Goal: Ask a question: Seek information or help from site administrators or community

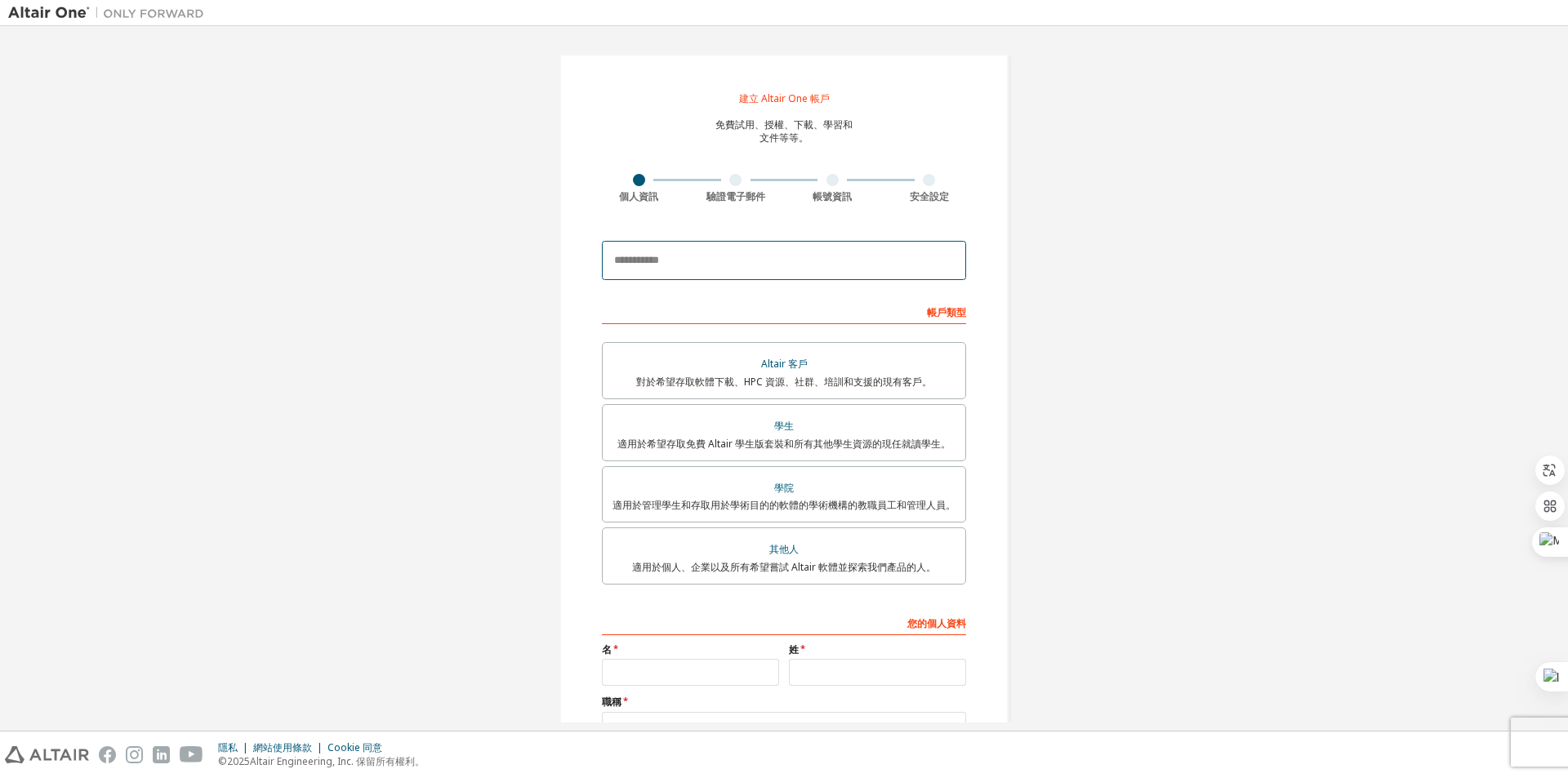
click at [757, 254] on input "email" at bounding box center [784, 260] width 365 height 39
type input "**********"
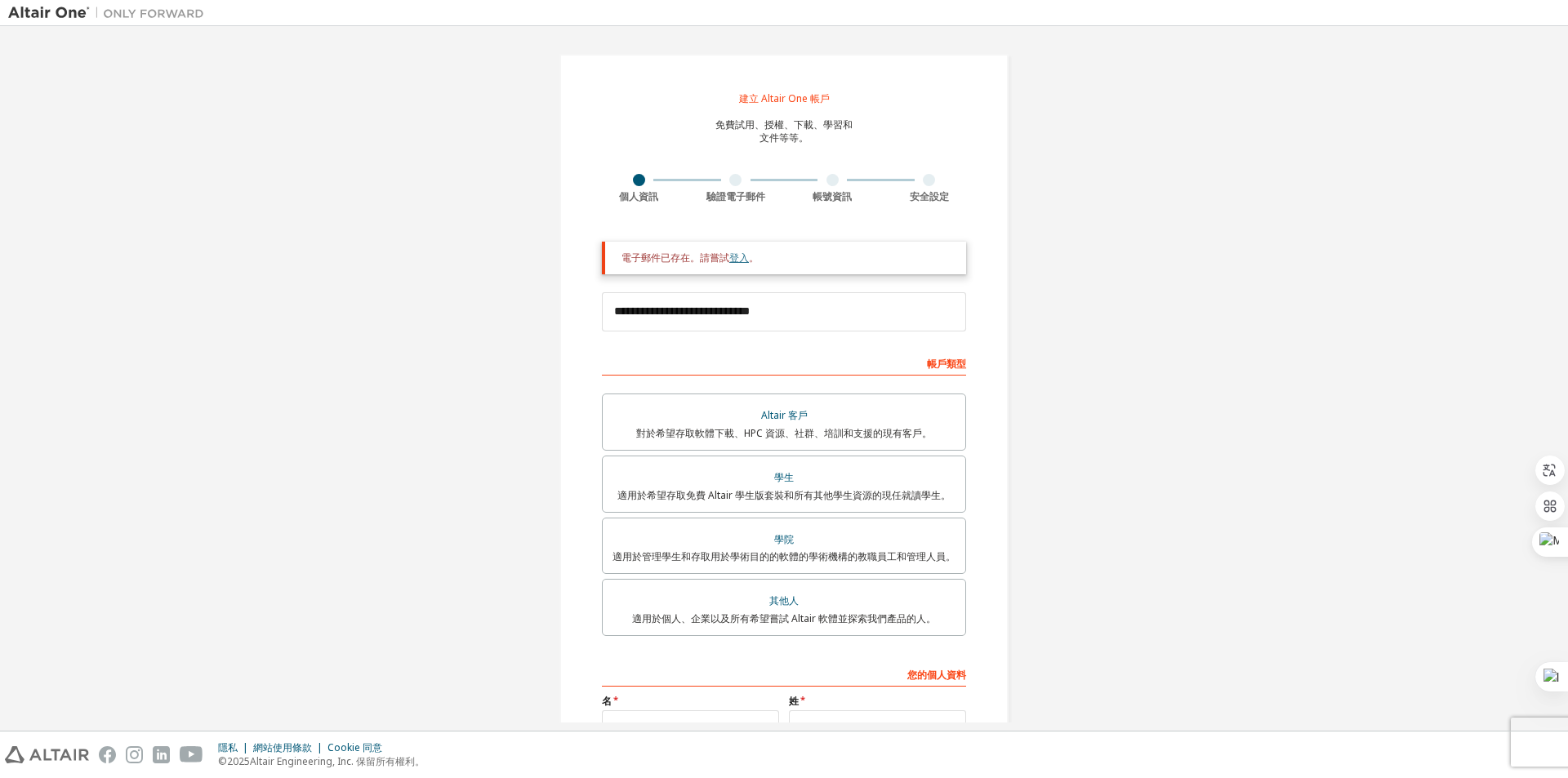
click at [733, 255] on font "登入" at bounding box center [739, 258] width 20 height 14
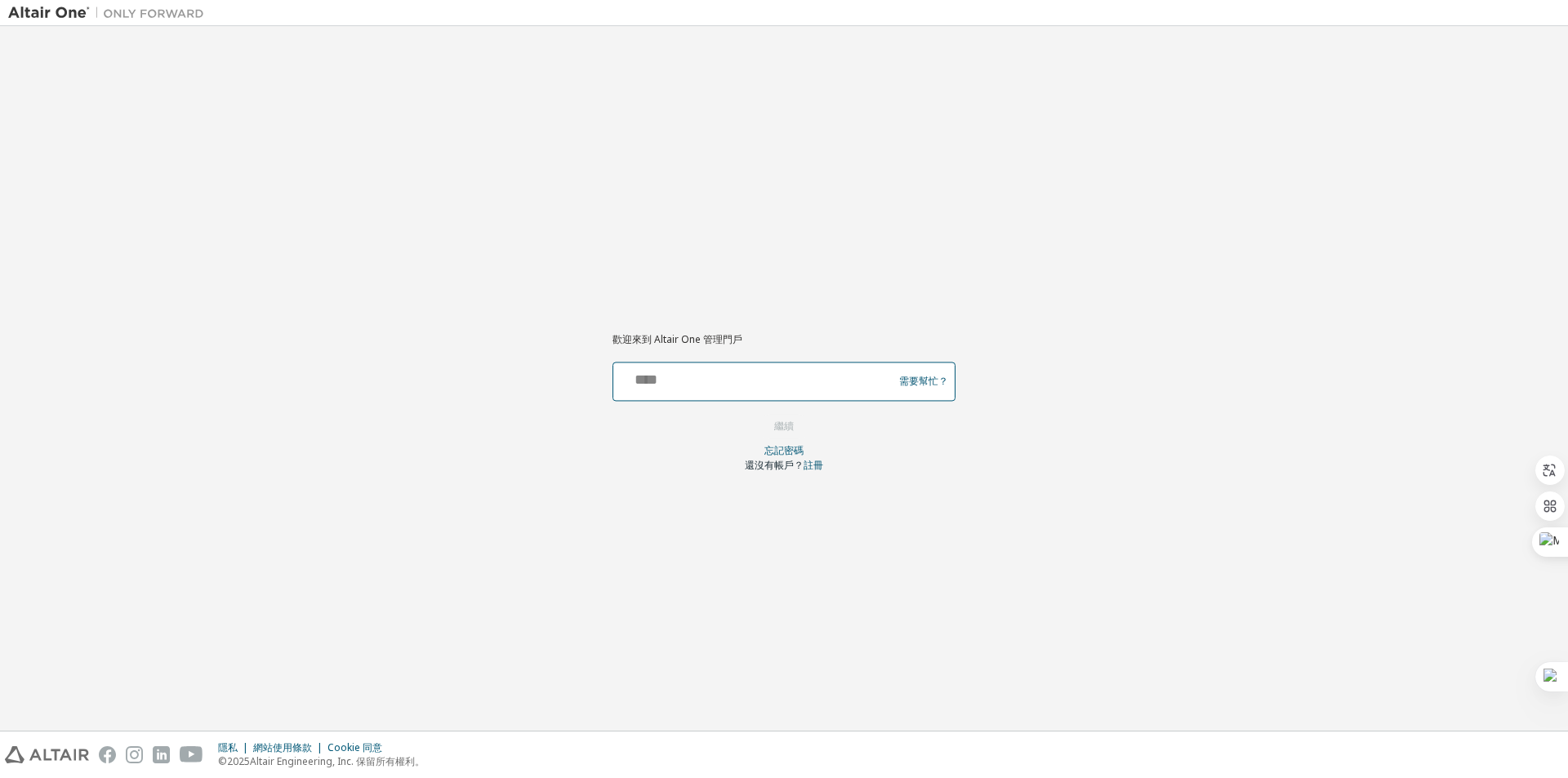
click at [746, 376] on input "text" at bounding box center [756, 378] width 272 height 24
type input "**********"
click at [806, 427] on button "繼續" at bounding box center [784, 426] width 54 height 25
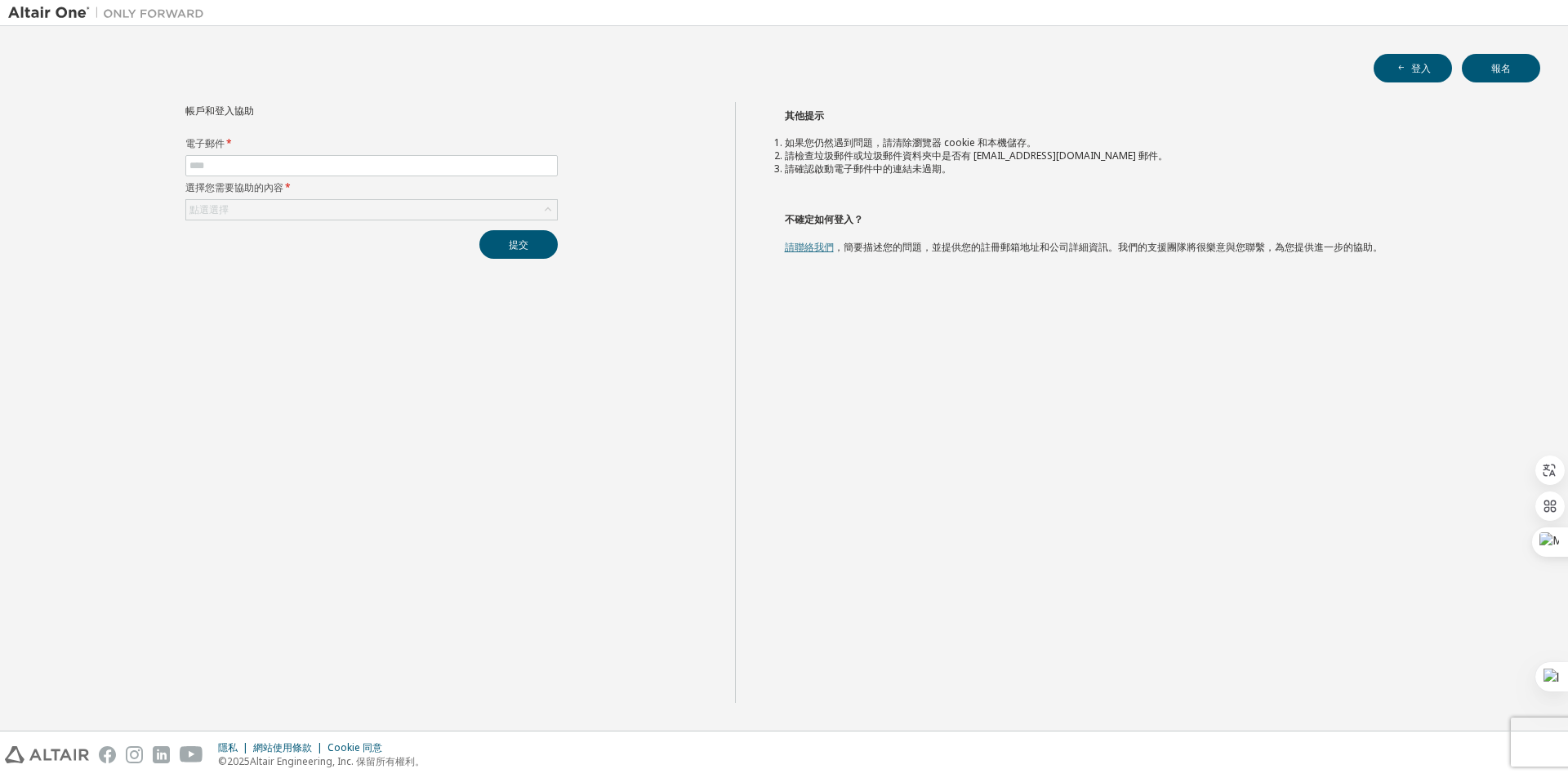
click at [817, 248] on font "請聯絡我們" at bounding box center [809, 247] width 49 height 14
click at [819, 249] on font "請聯絡我們" at bounding box center [809, 247] width 49 height 14
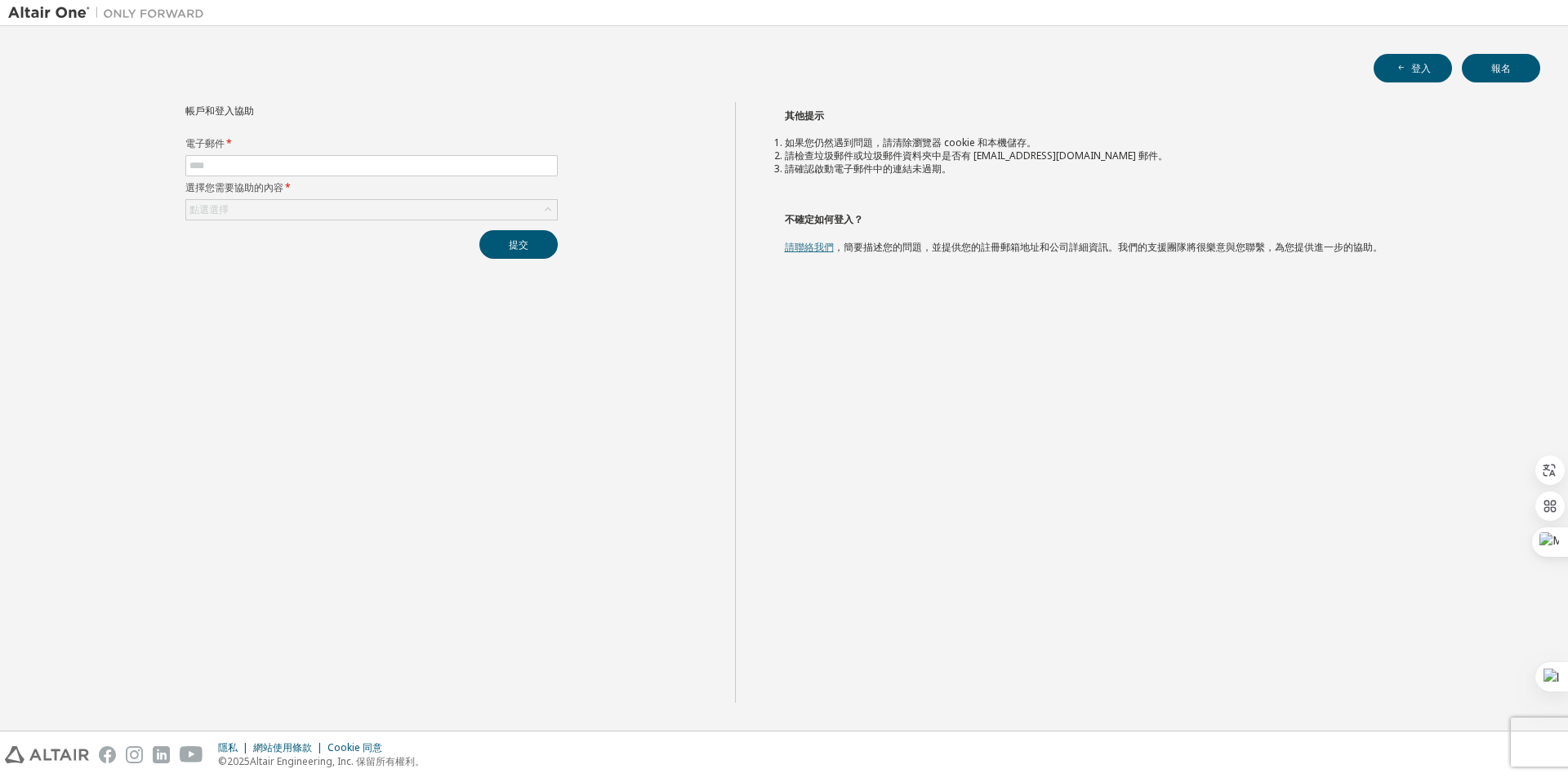
click at [819, 249] on font "請聯絡我們" at bounding box center [809, 247] width 49 height 14
click at [384, 163] on input "text" at bounding box center [372, 165] width 365 height 13
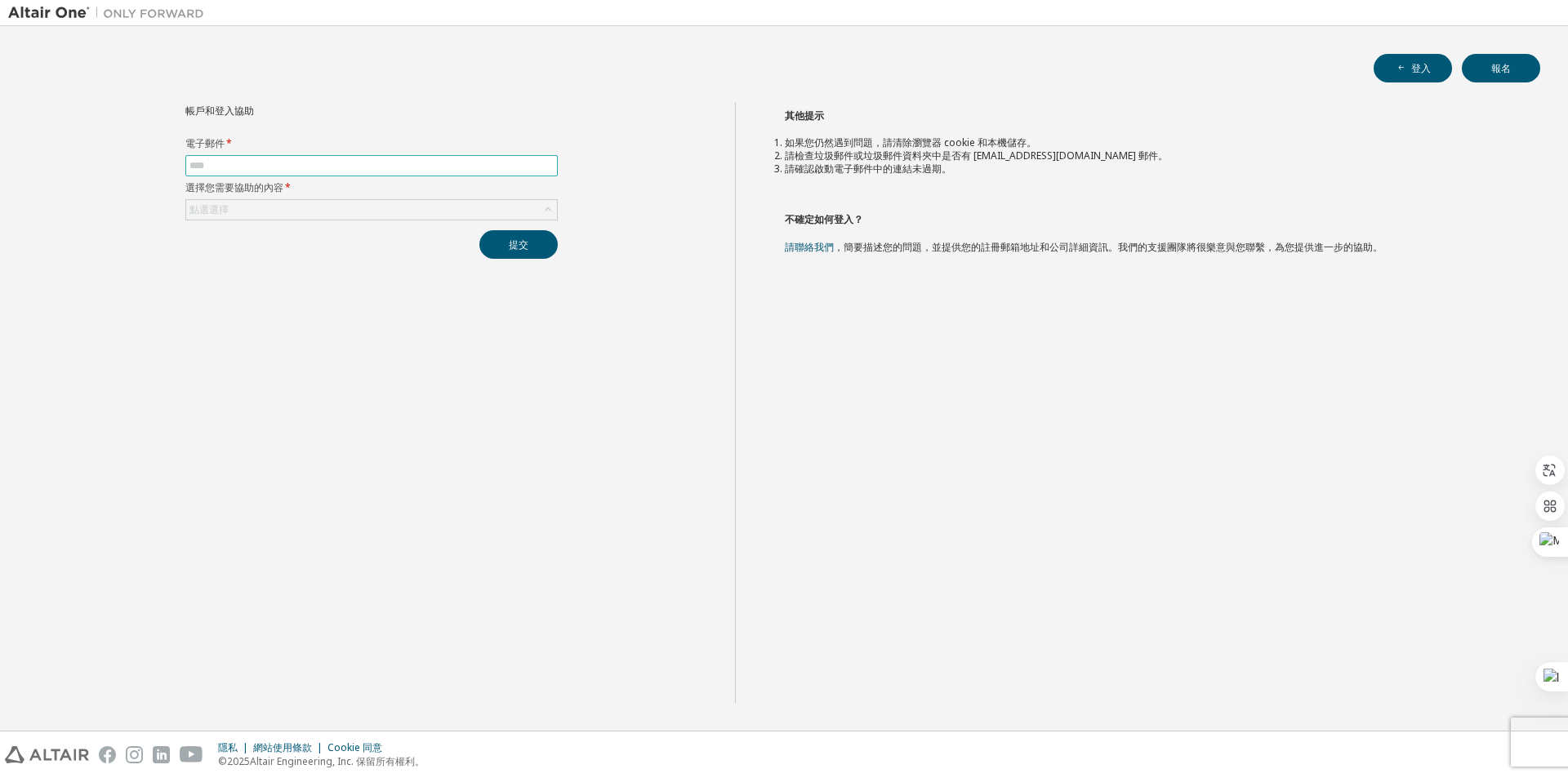
type input "**********"
click at [383, 211] on div "點選選擇" at bounding box center [371, 210] width 371 height 20
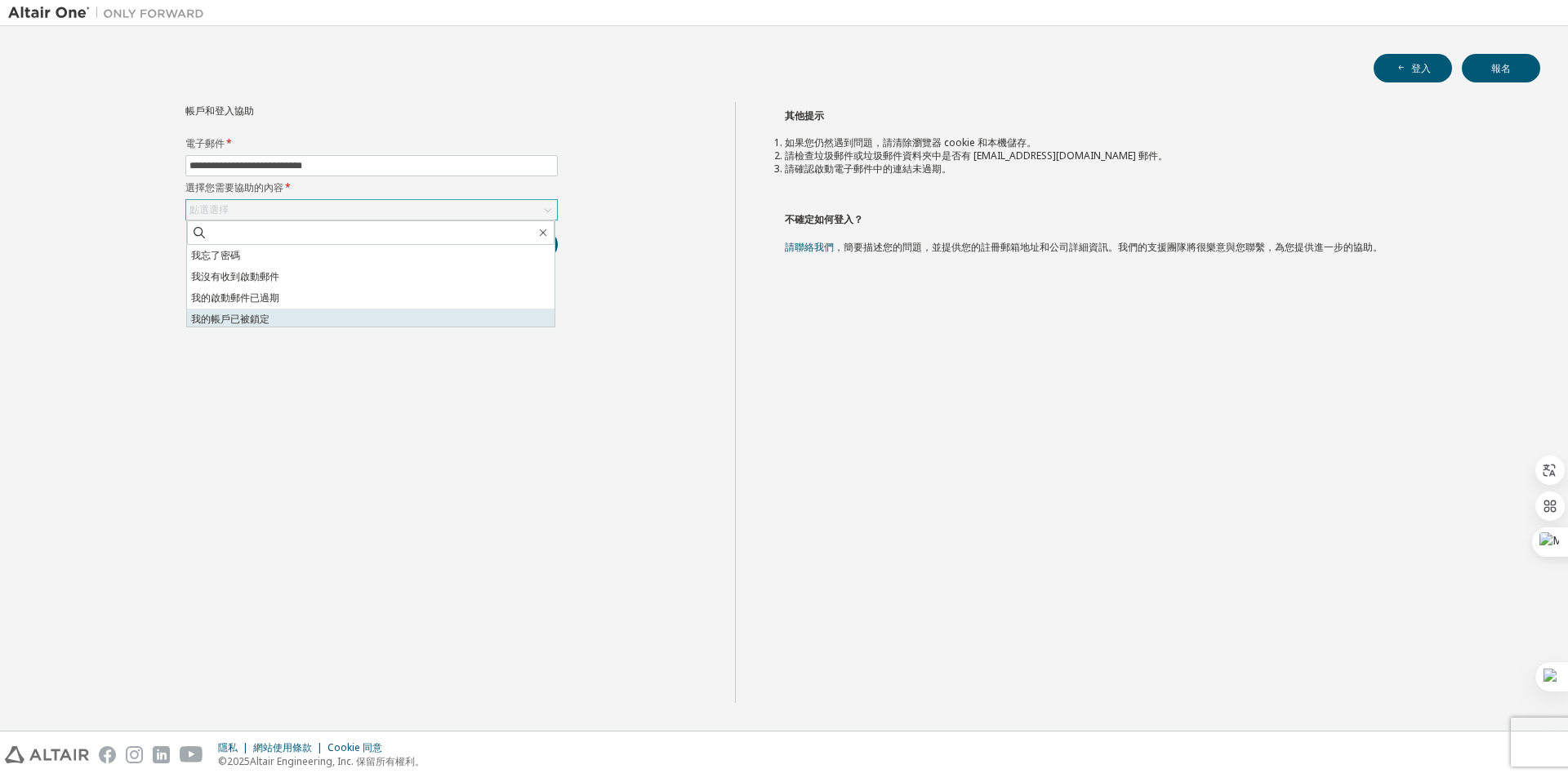
click at [373, 316] on li "我的帳戶已被鎖定" at bounding box center [371, 319] width 368 height 21
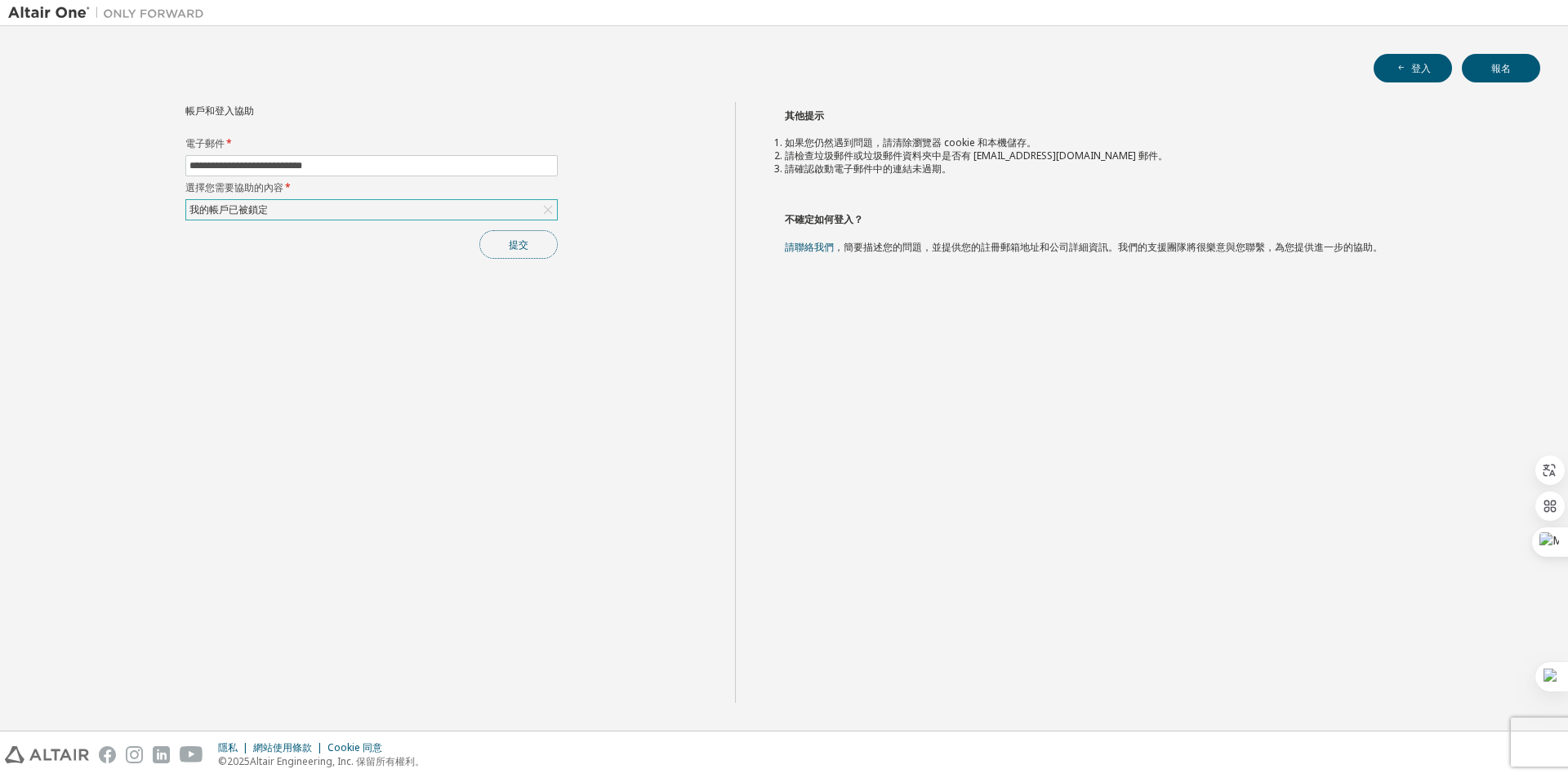
click at [505, 257] on button "提交" at bounding box center [518, 245] width 79 height 29
click at [381, 218] on div "點選選擇" at bounding box center [371, 210] width 371 height 20
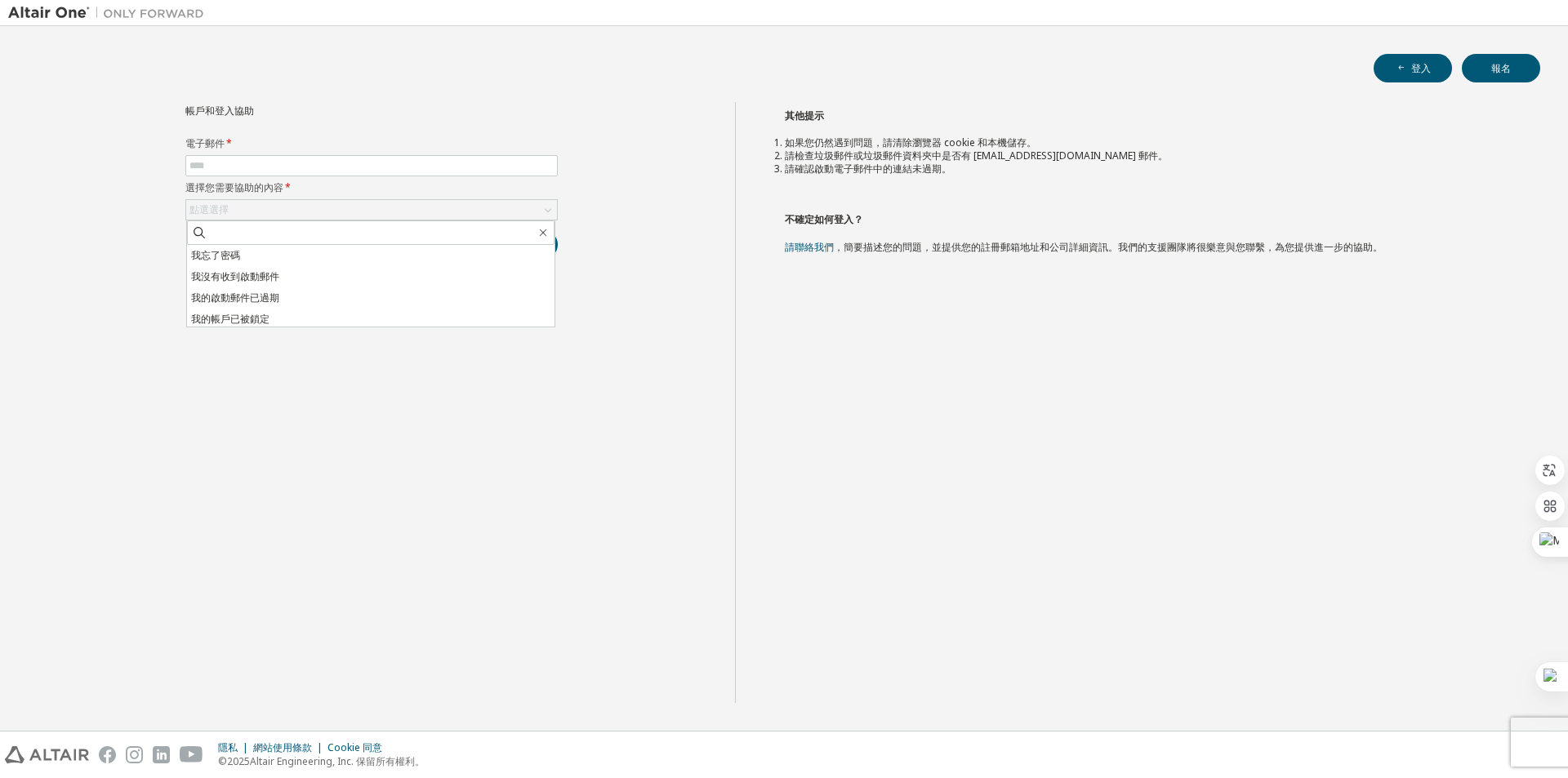
drag, startPoint x: 1258, startPoint y: 105, endPoint x: 1321, endPoint y: 35, distance: 94.2
click at [1257, 102] on h2 "其他提示" at bounding box center [1149, 114] width 727 height 25
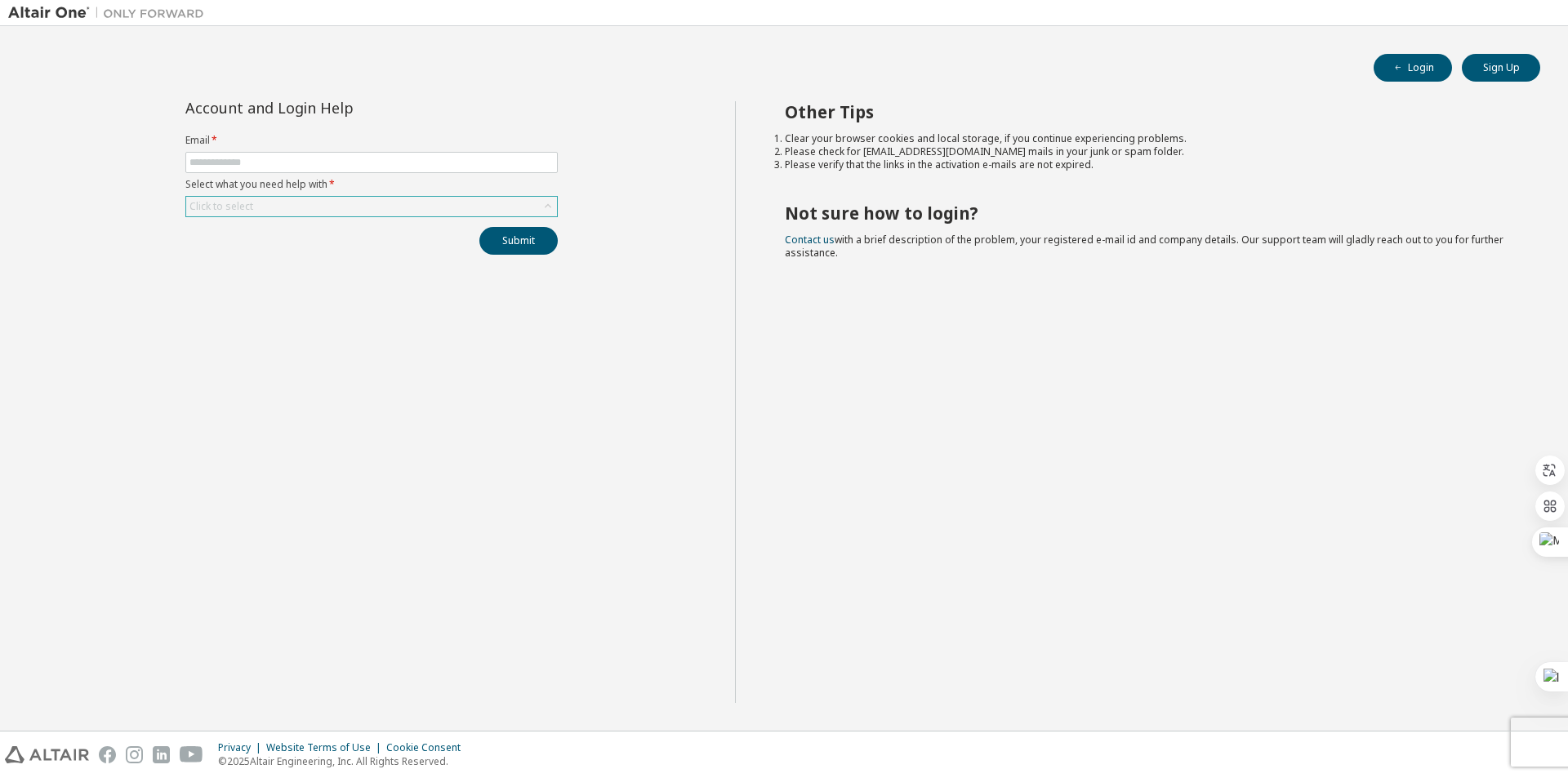
click at [287, 200] on div "Click to select" at bounding box center [371, 207] width 371 height 20
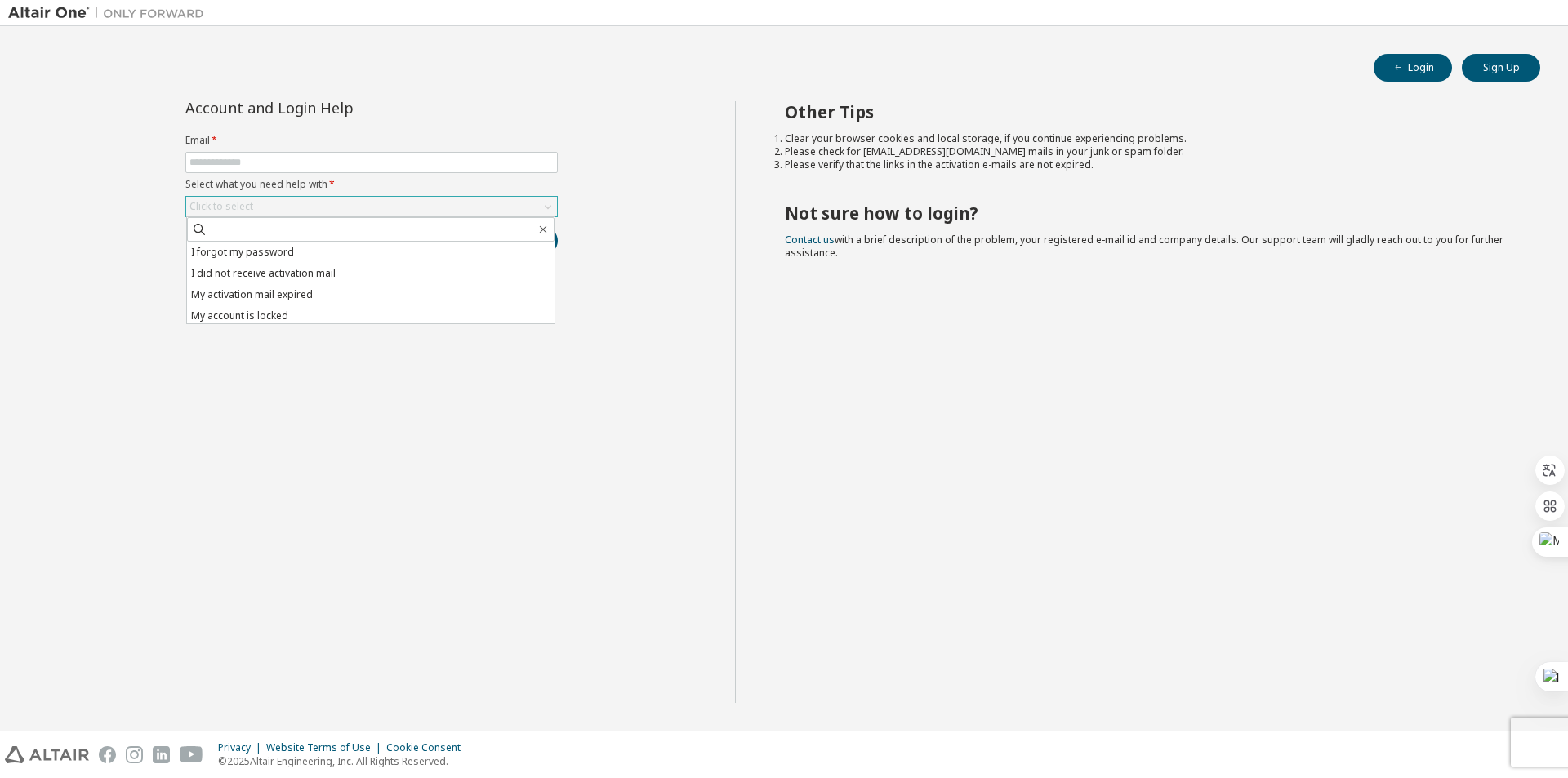
scroll to position [46, 0]
drag, startPoint x: 297, startPoint y: 319, endPoint x: 180, endPoint y: 316, distance: 117.0
click at [180, 316] on div "Account and Login Help Email * Select what you need help with * Click to select…" at bounding box center [372, 401] width 727 height 602
click at [201, 357] on div "Account and Login Help Email * Select what you need help with * Click to select…" at bounding box center [372, 401] width 727 height 602
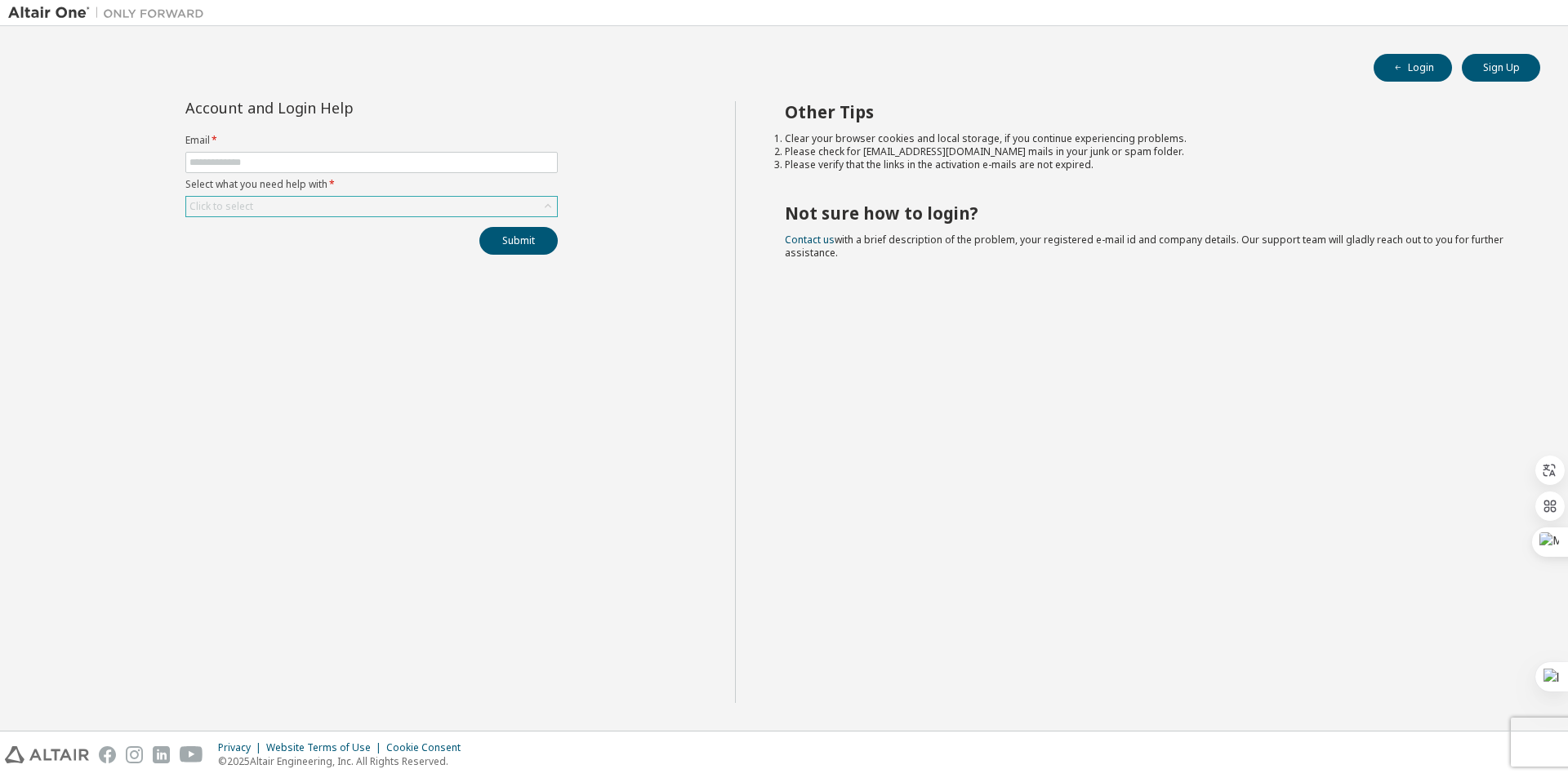
click at [300, 214] on div "Click to select" at bounding box center [371, 207] width 371 height 20
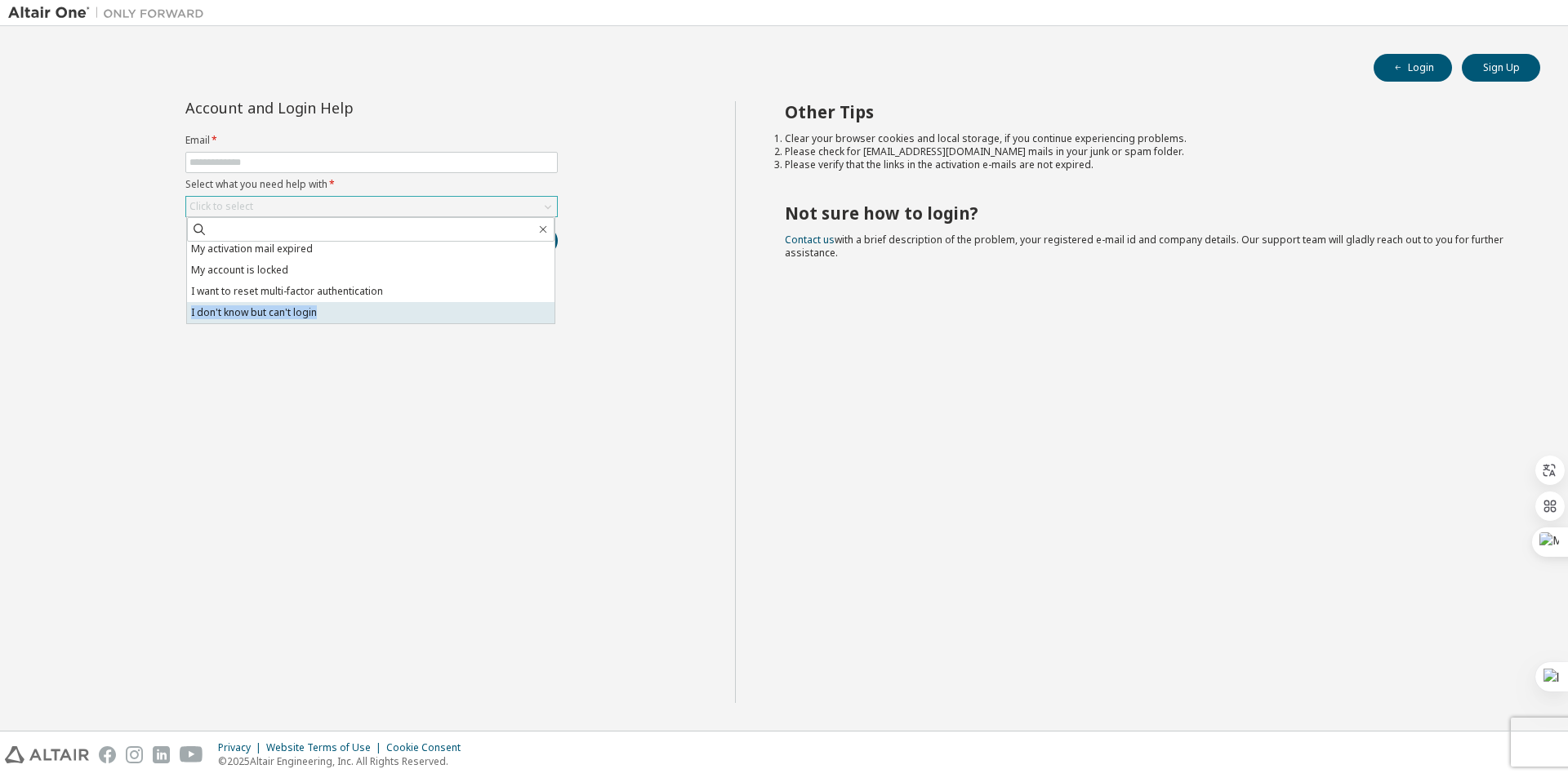
drag, startPoint x: 324, startPoint y: 317, endPoint x: 191, endPoint y: 311, distance: 133.1
click at [191, 311] on li "I don't know but can't login" at bounding box center [371, 313] width 368 height 21
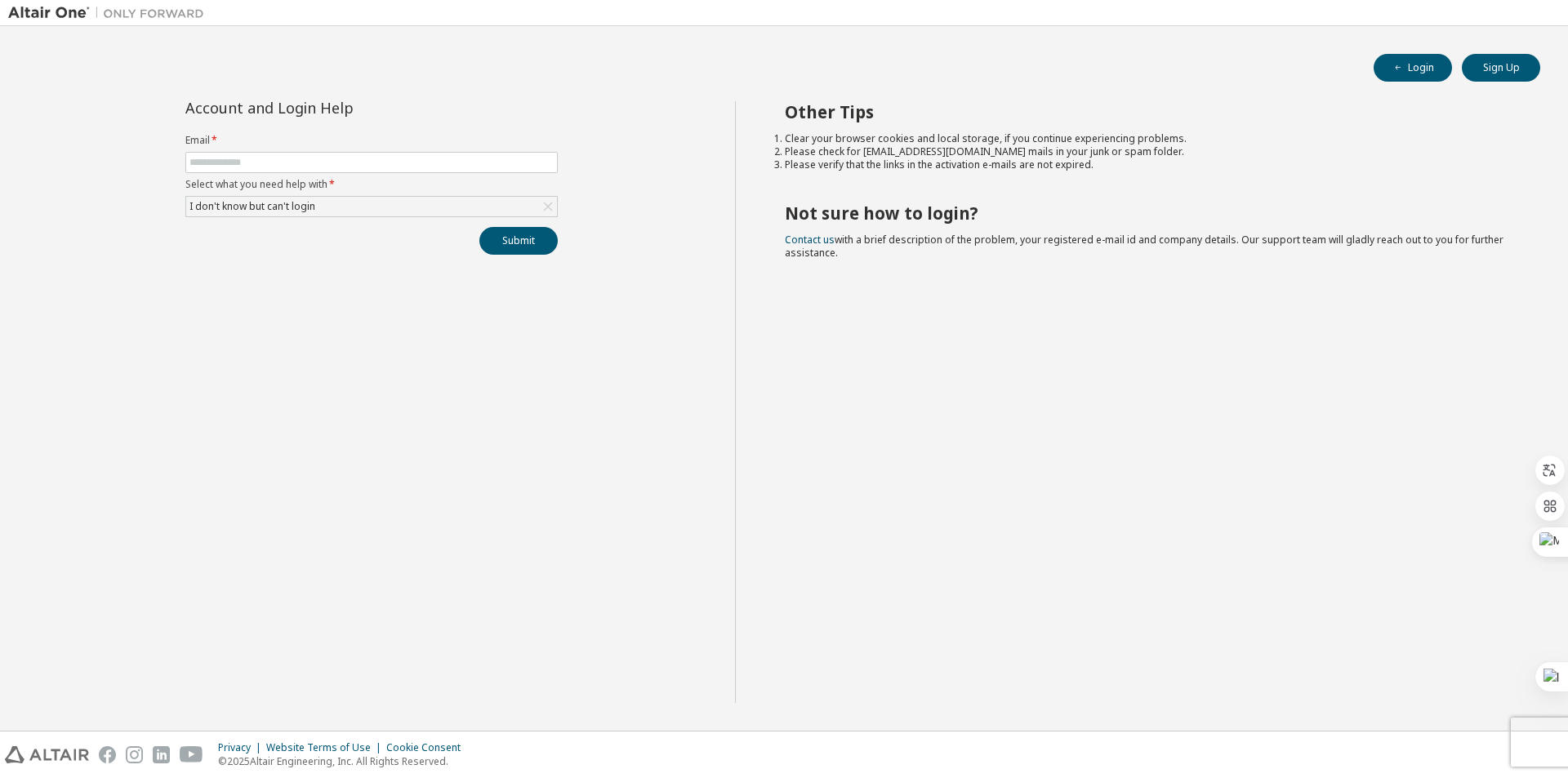
copy li "I don't know but can't login"
click at [474, 153] on span at bounding box center [372, 162] width 373 height 21
click at [405, 157] on input "text" at bounding box center [372, 162] width 365 height 13
type input "**********"
click at [498, 236] on button "Submit" at bounding box center [518, 241] width 79 height 28
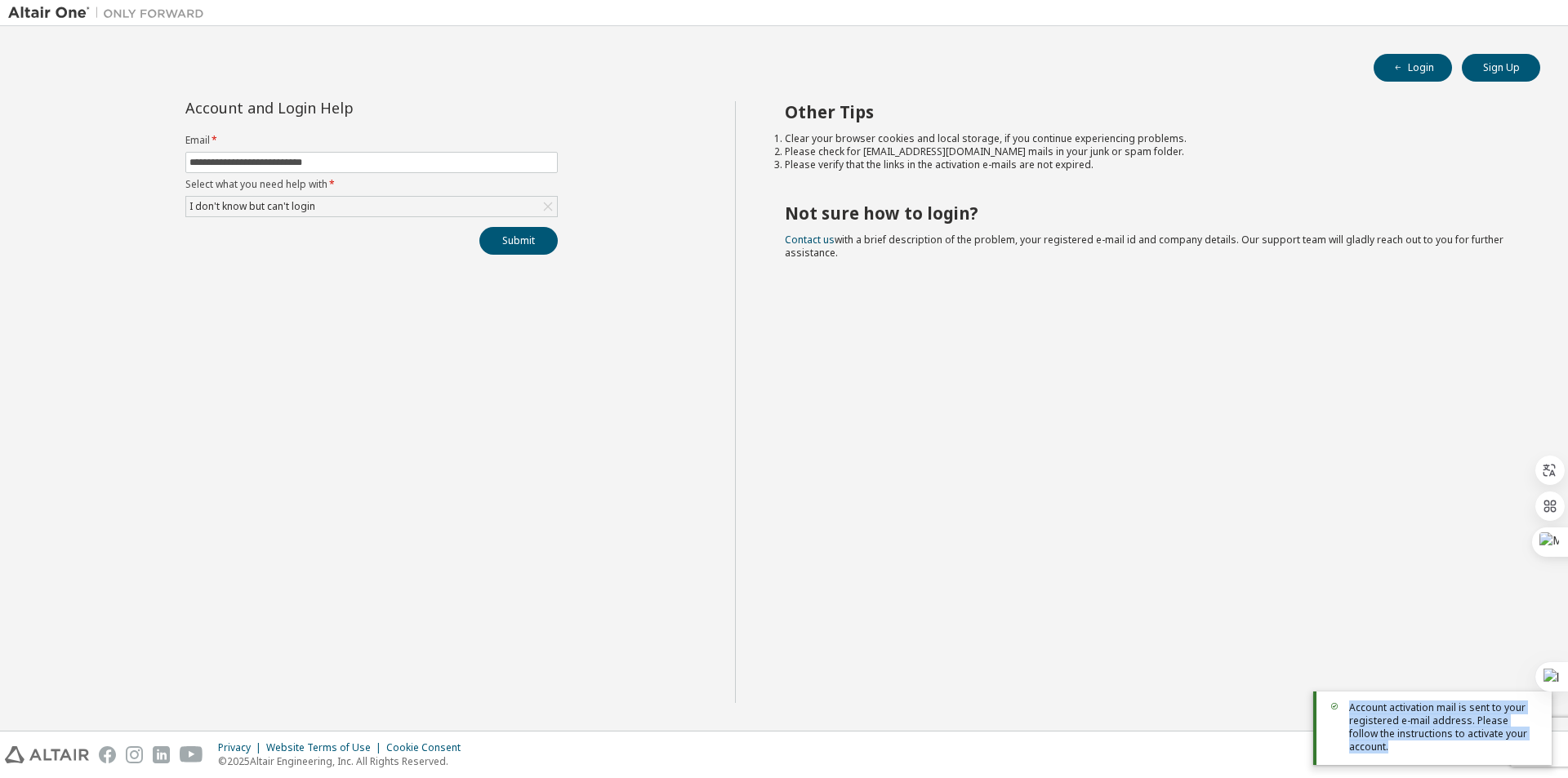
drag, startPoint x: 1351, startPoint y: 724, endPoint x: 1535, endPoint y: 768, distance: 189.2
click at [1535, 766] on body "**********" at bounding box center [784, 389] width 1568 height 778
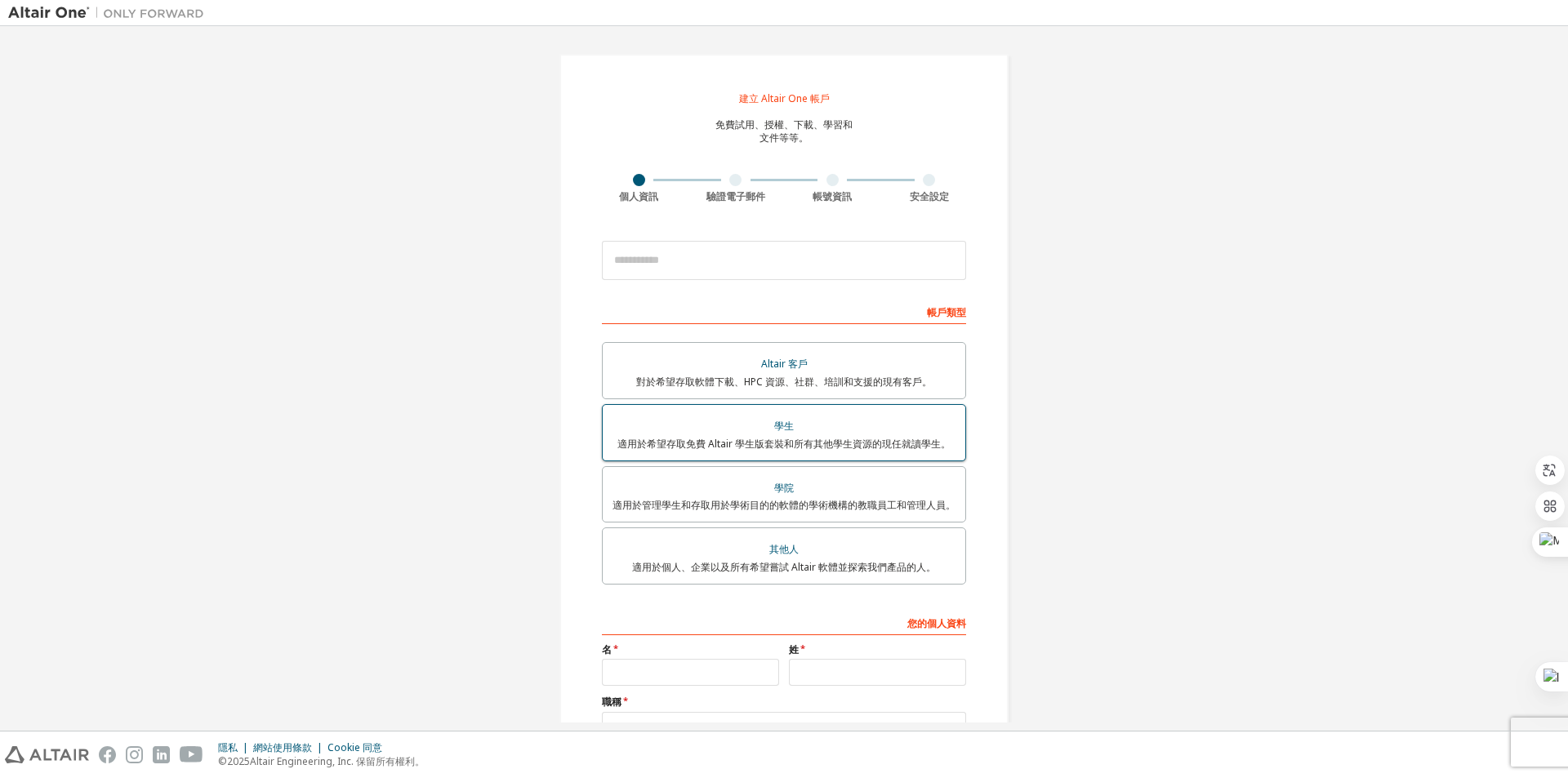
click at [868, 450] on font "適用於希望存取免費 Altair 學生版套裝和所有其他學生資源的現任就讀學生。" at bounding box center [784, 444] width 334 height 14
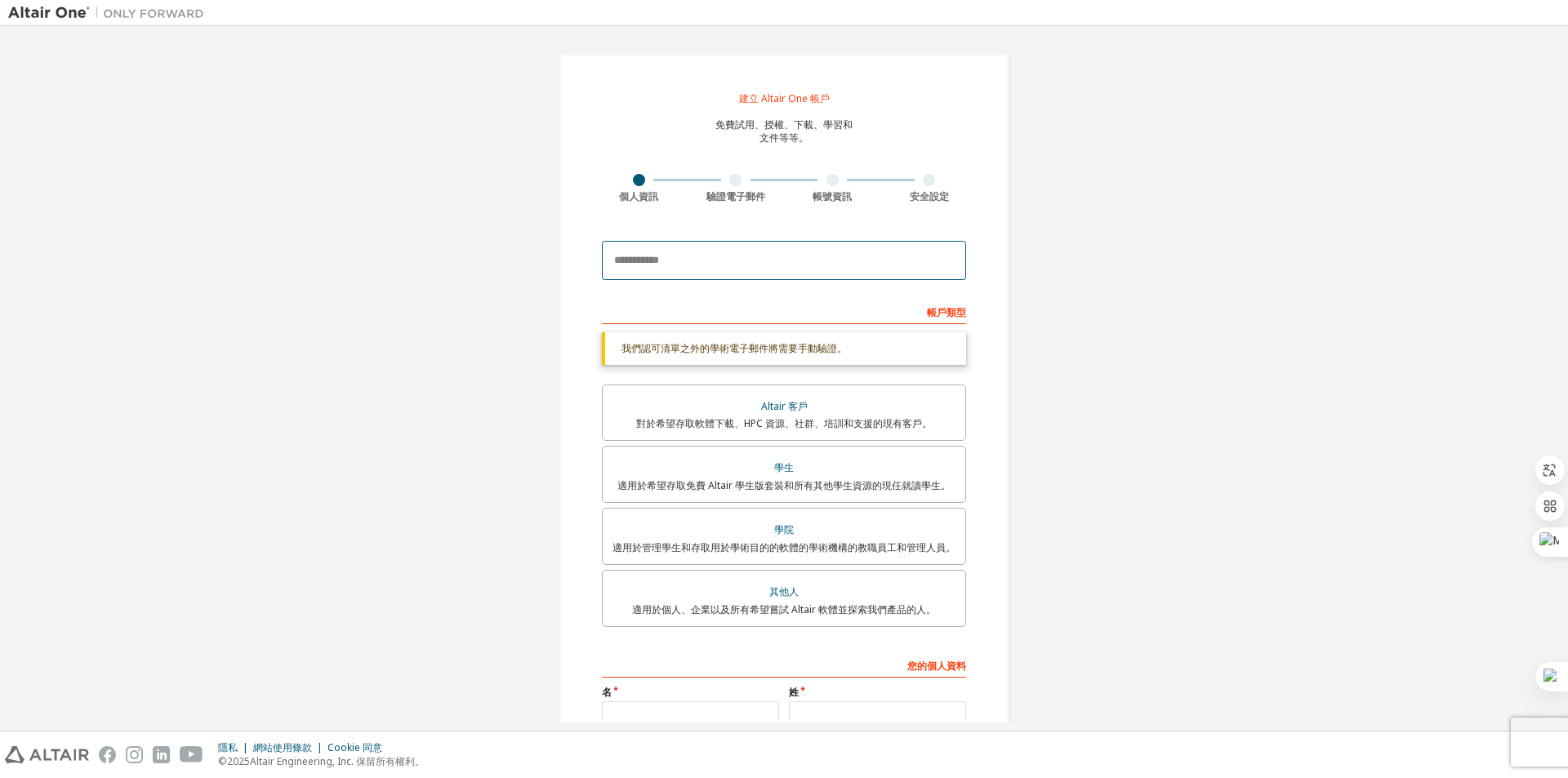
click at [773, 273] on input "email" at bounding box center [784, 260] width 365 height 39
type input "**********"
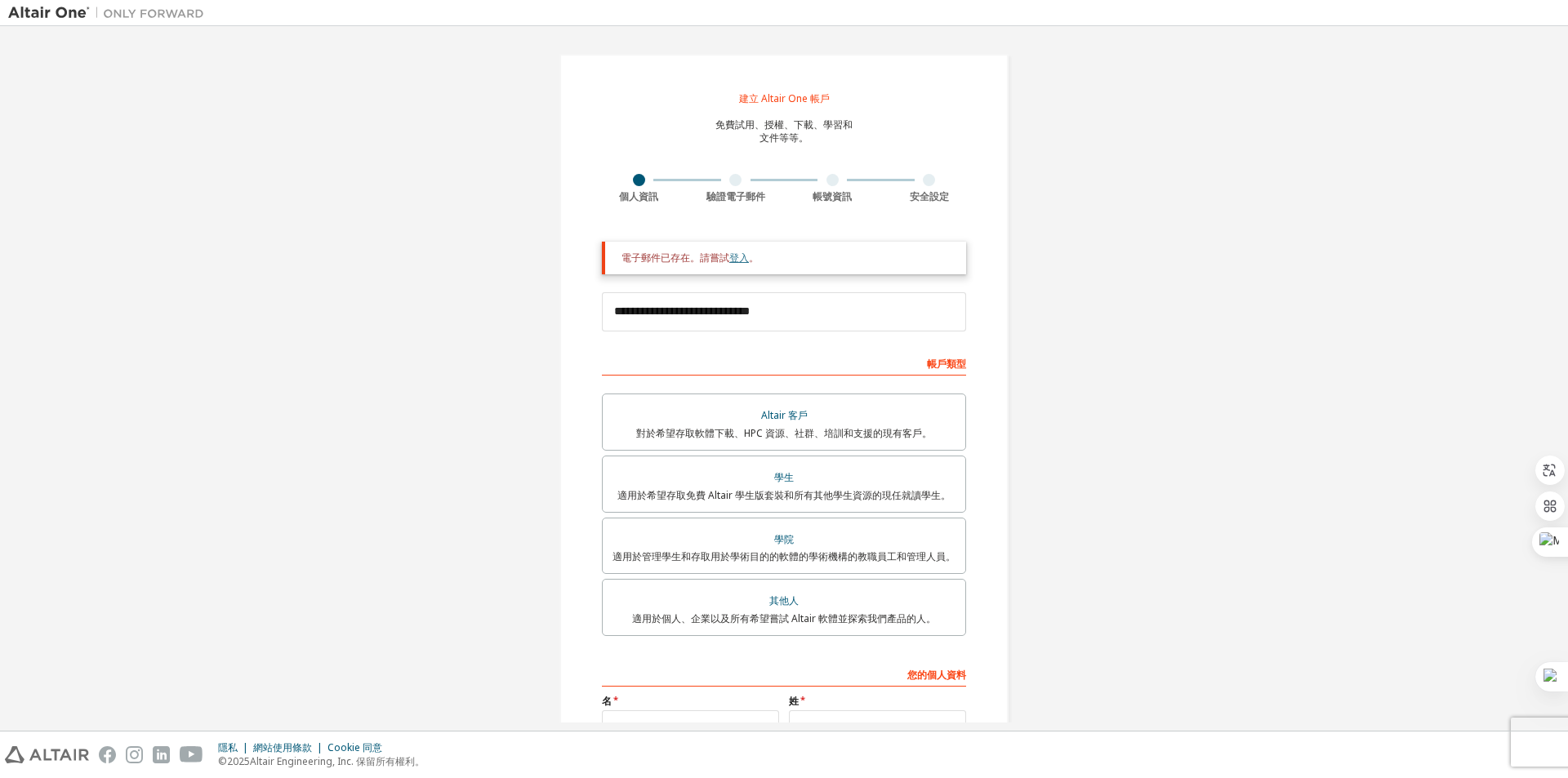
click at [737, 256] on font "登入" at bounding box center [739, 258] width 20 height 14
